Goal: Information Seeking & Learning: Learn about a topic

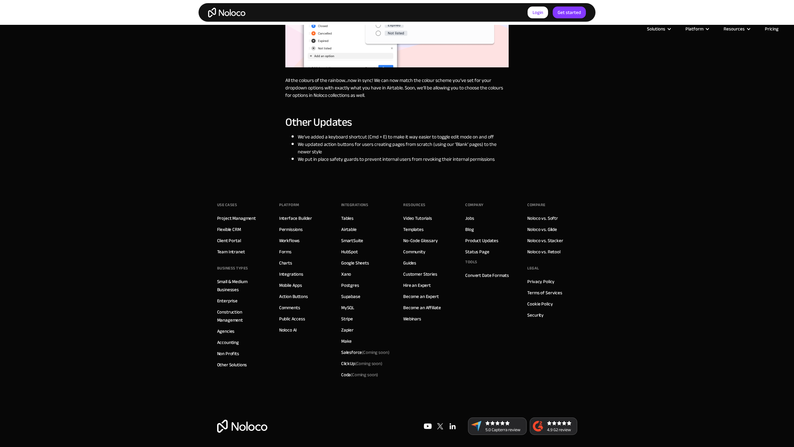
scroll to position [1034, 0]
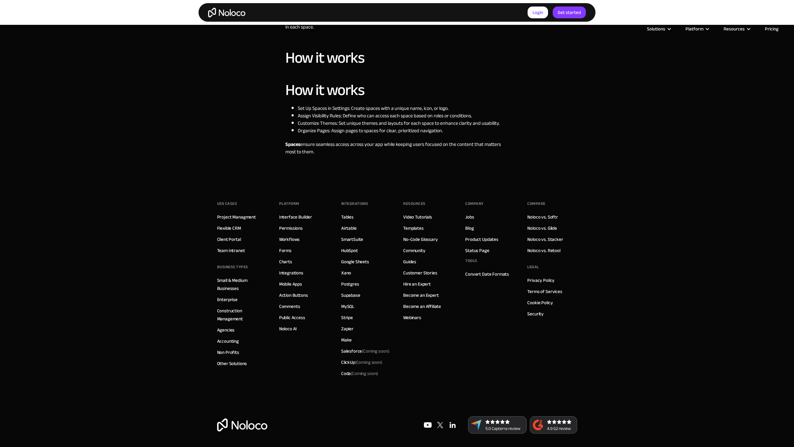
scroll to position [738, 0]
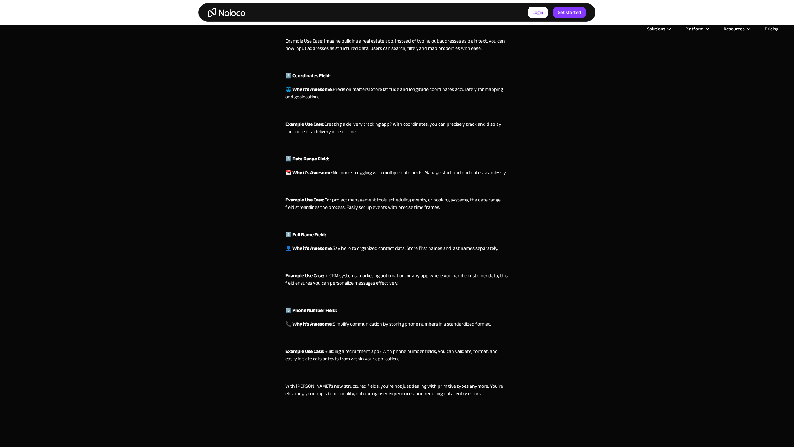
scroll to position [1014, 0]
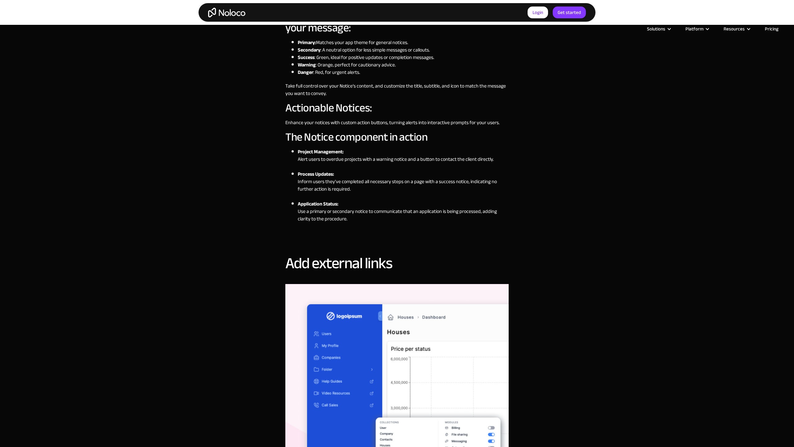
scroll to position [1385, 0]
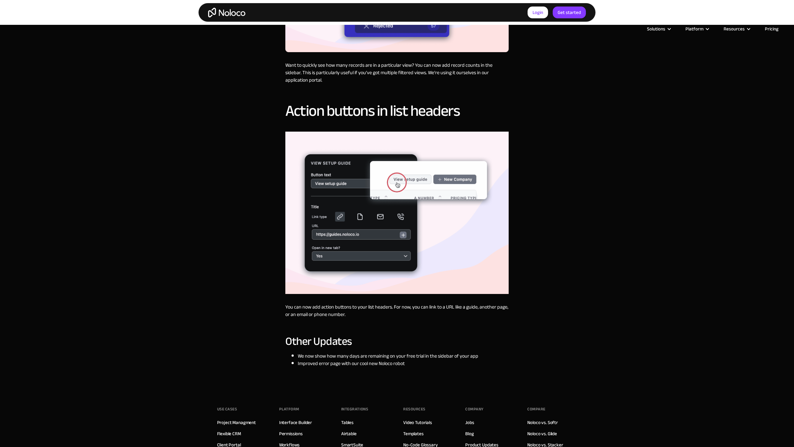
scroll to position [991, 0]
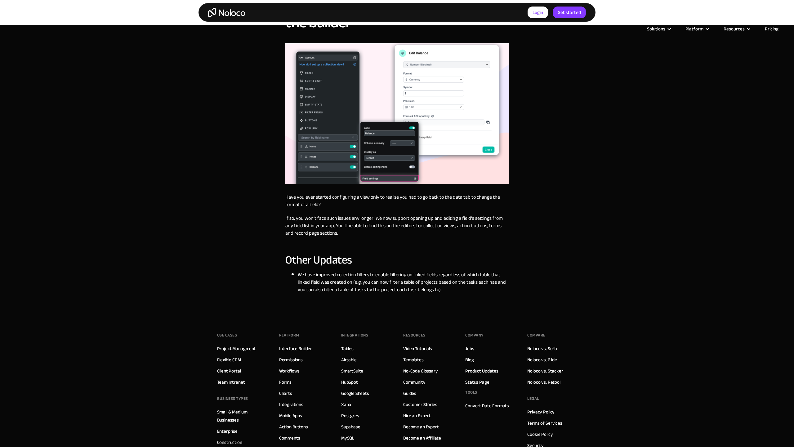
scroll to position [917, 0]
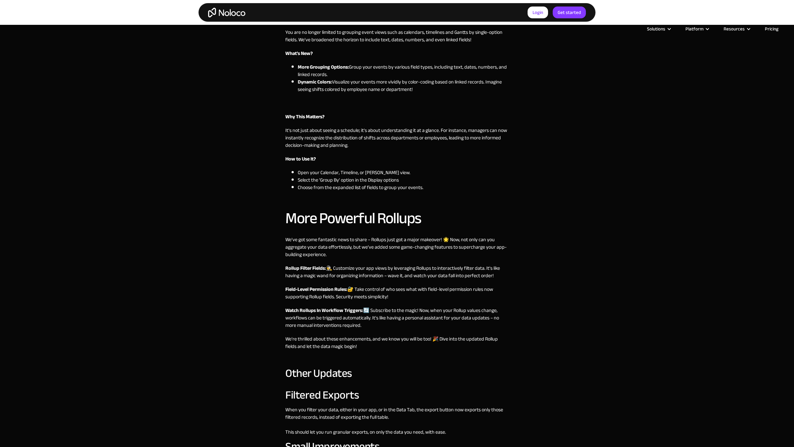
scroll to position [777, 0]
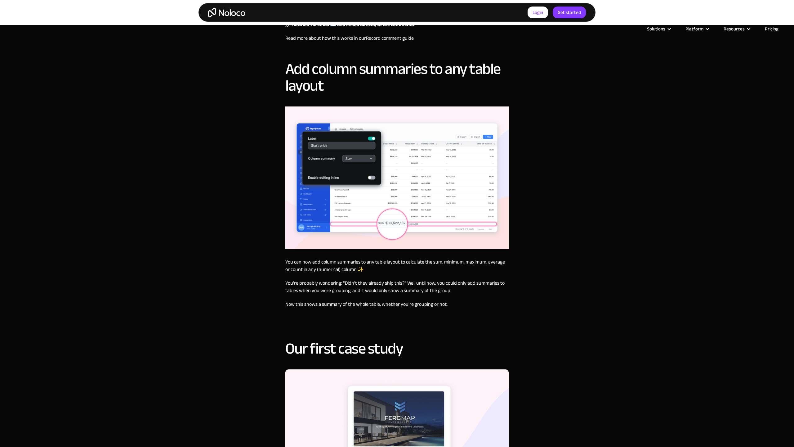
scroll to position [784, 0]
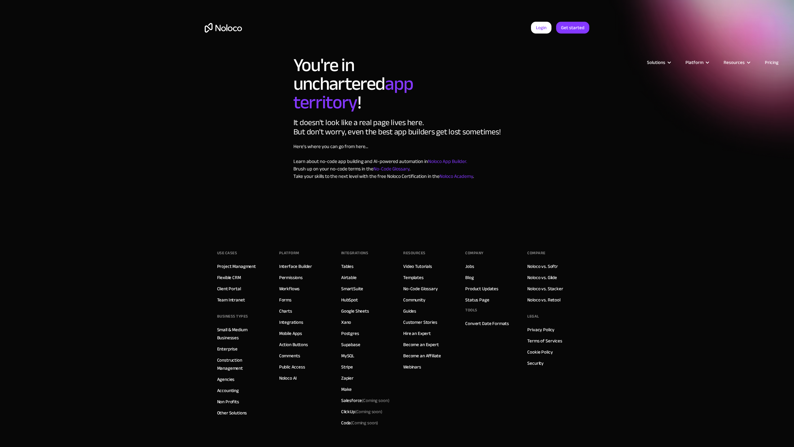
scroll to position [33, 0]
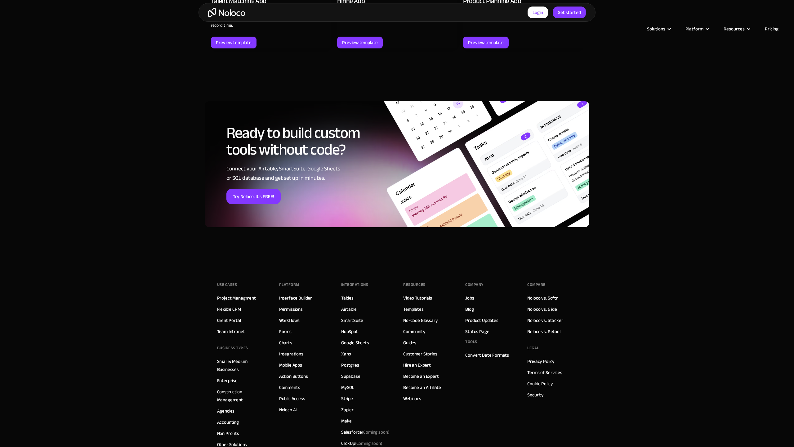
scroll to position [869, 0]
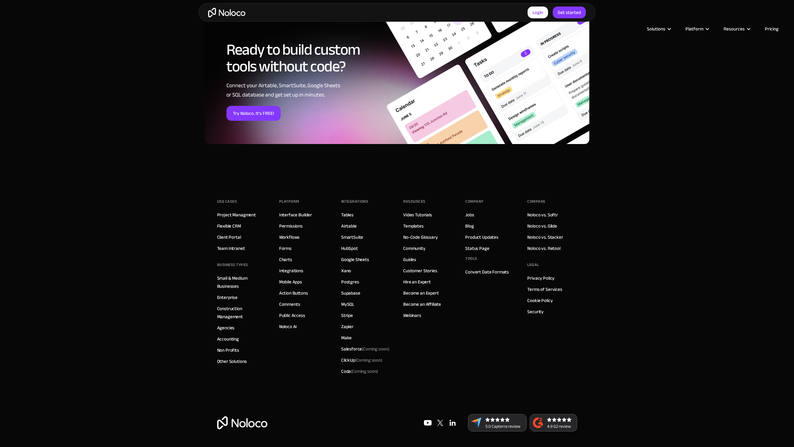
scroll to position [760, 0]
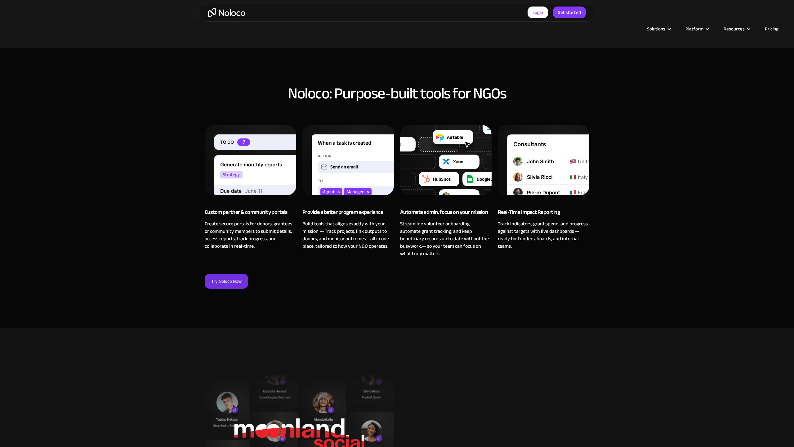
scroll to position [723, 0]
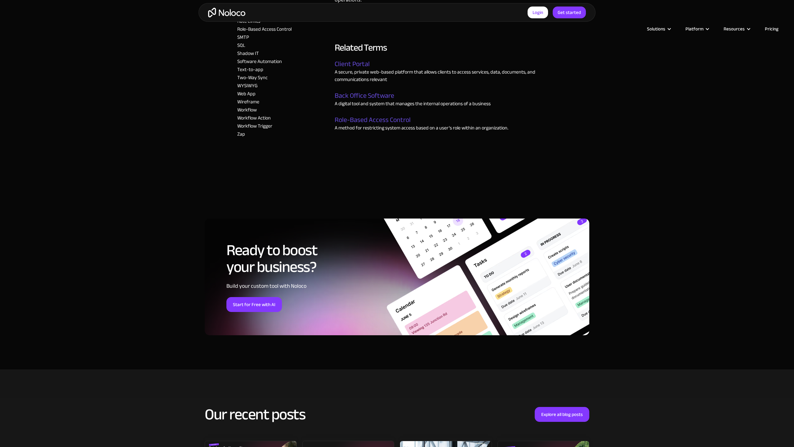
scroll to position [1193, 0]
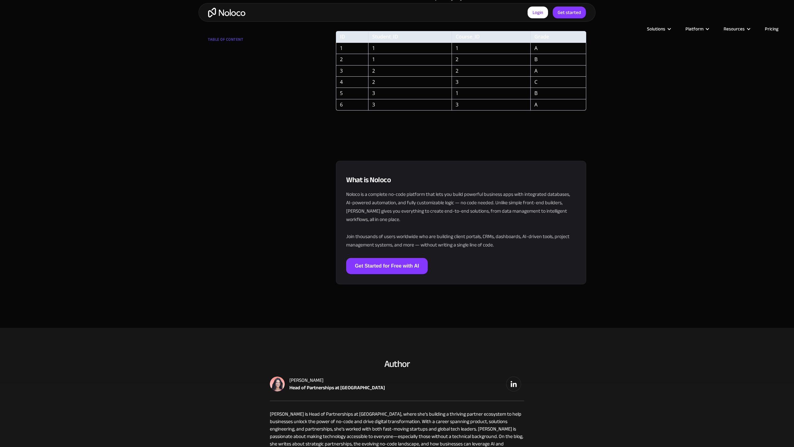
scroll to position [1601, 0]
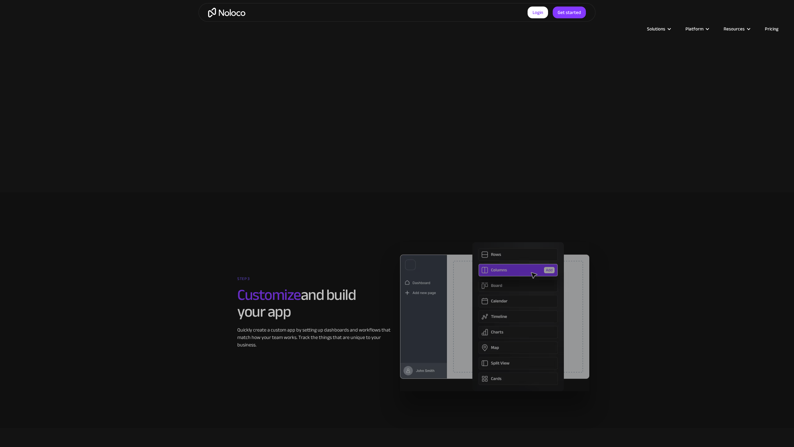
scroll to position [1617, 0]
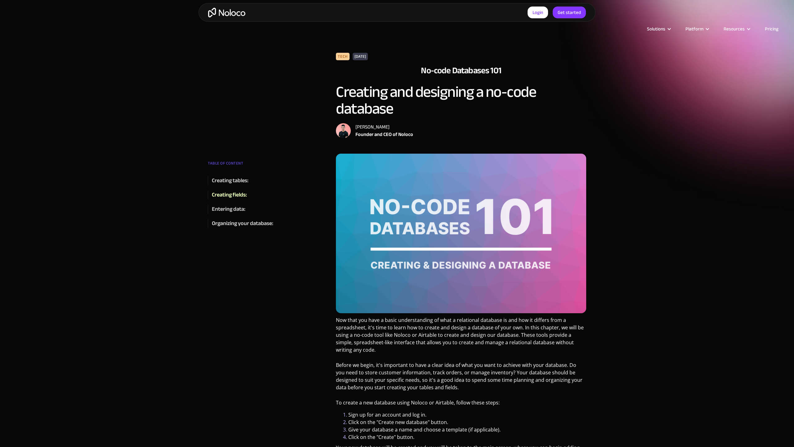
scroll to position [375, 0]
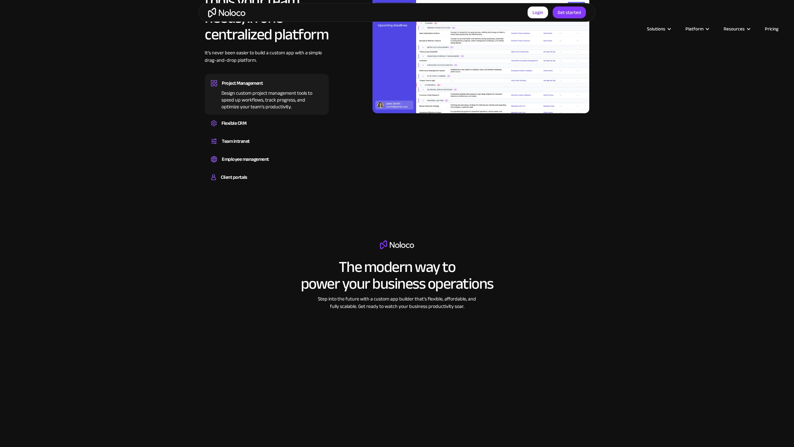
scroll to position [784, 0]
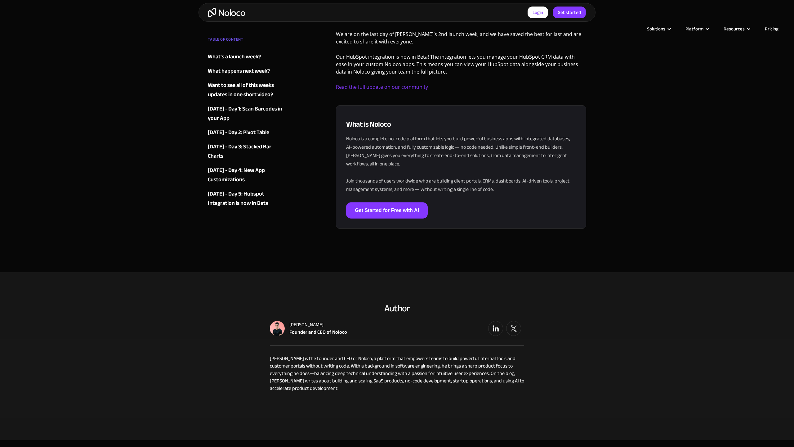
scroll to position [1822, 0]
